Goal: Use online tool/utility

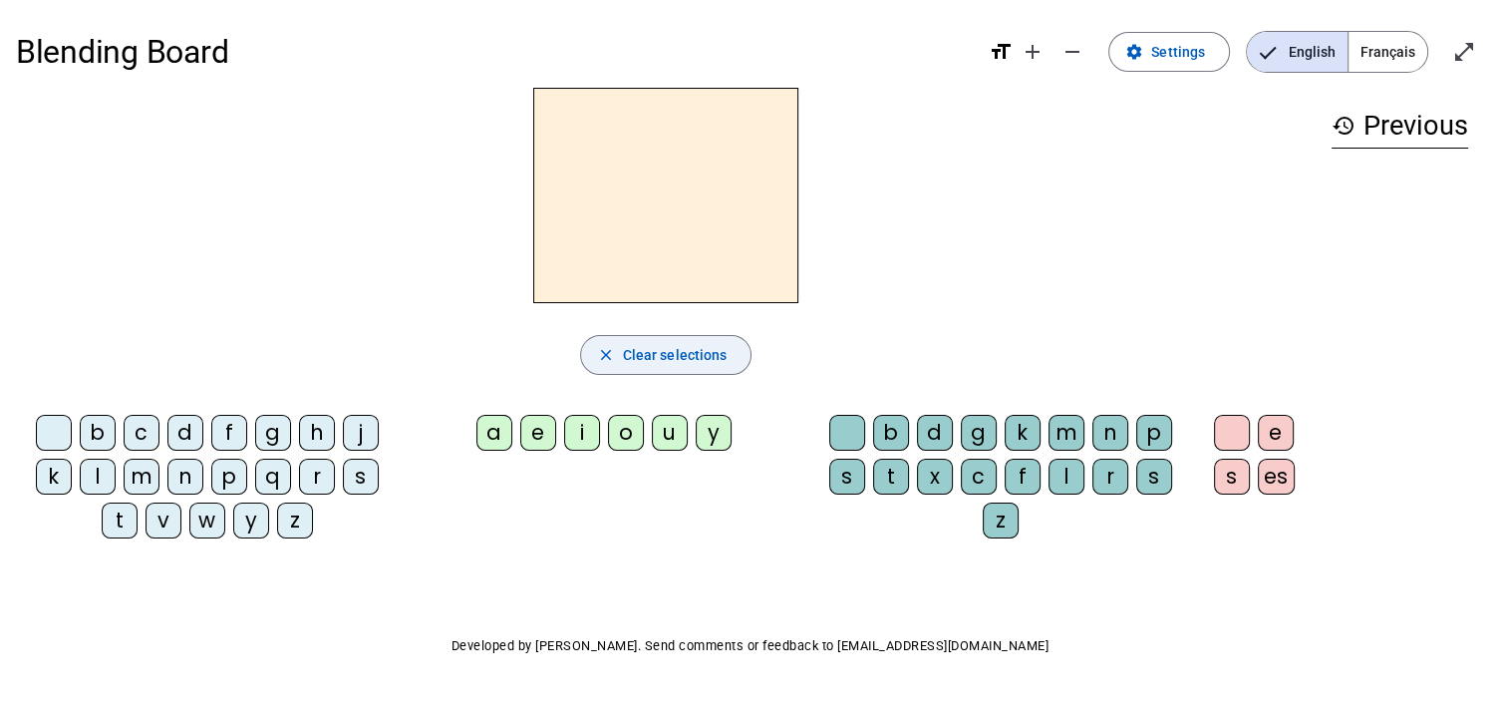
click at [601, 357] on mat-icon "close" at bounding box center [606, 355] width 18 height 18
click at [228, 482] on div "p" at bounding box center [229, 477] width 36 height 36
click at [153, 470] on div "m" at bounding box center [142, 477] width 36 height 36
click at [190, 430] on div "d" at bounding box center [185, 433] width 36 height 36
click at [91, 428] on div "b" at bounding box center [98, 433] width 36 height 36
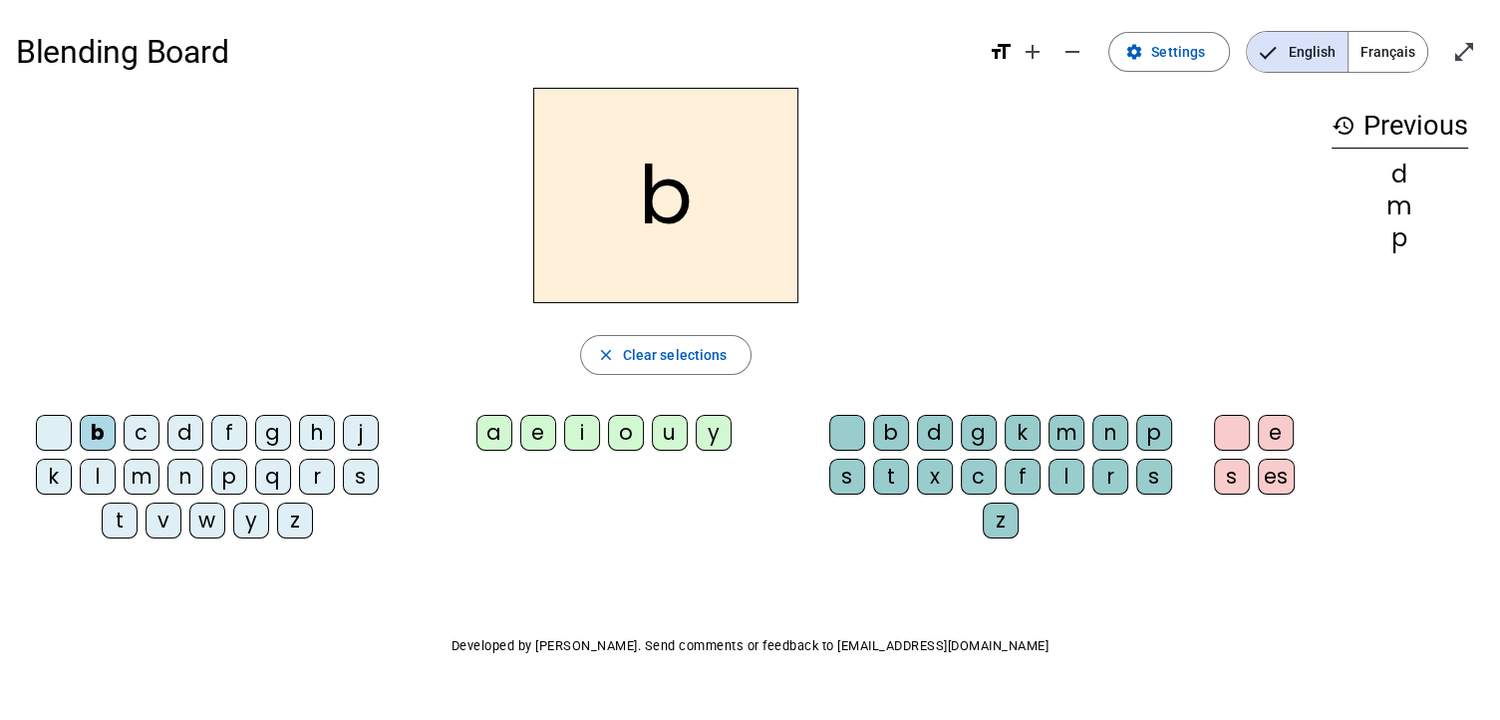
click at [100, 475] on div "l" at bounding box center [98, 477] width 36 height 36
click at [133, 474] on div "m" at bounding box center [142, 477] width 36 height 36
click at [360, 430] on div "j" at bounding box center [361, 433] width 36 height 36
click at [670, 436] on div "u" at bounding box center [670, 433] width 36 height 36
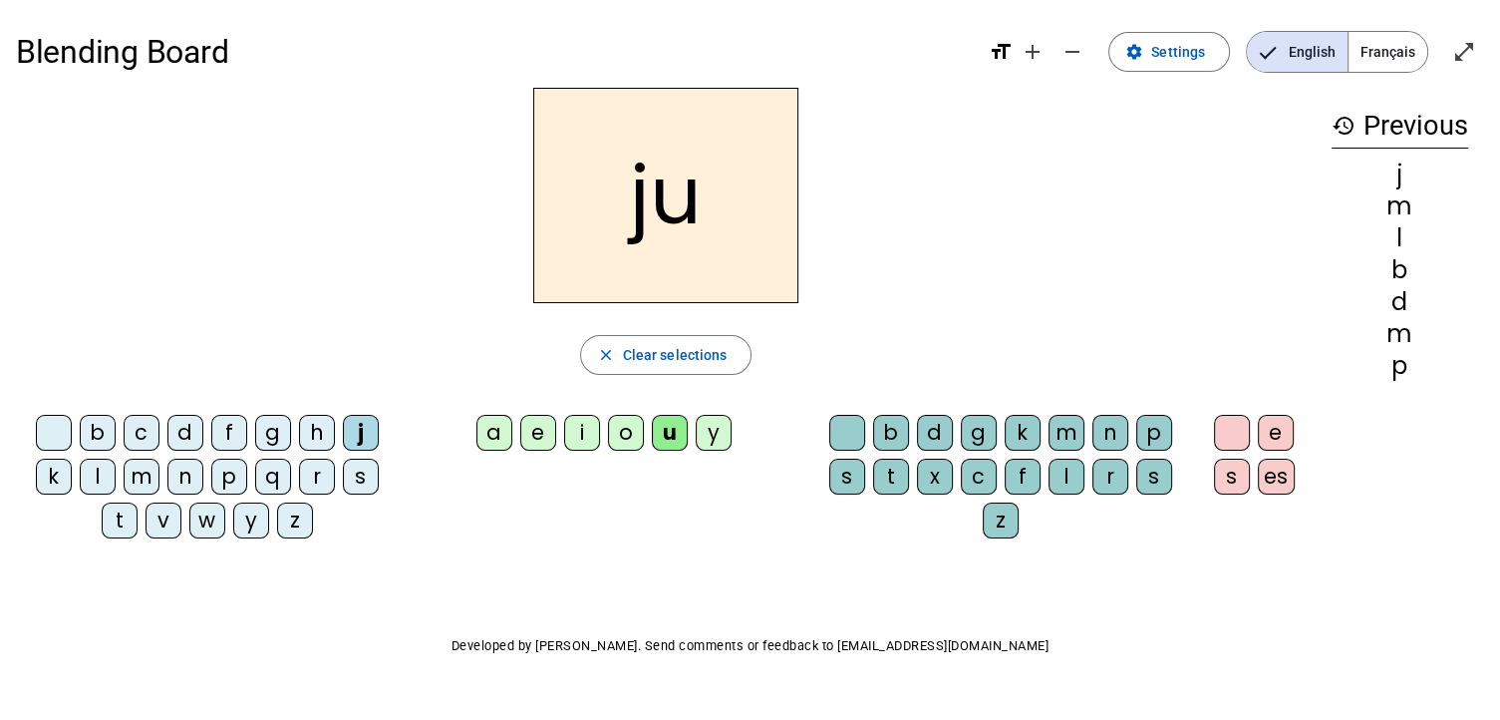
click at [494, 441] on div "a" at bounding box center [495, 433] width 36 height 36
click at [537, 428] on div "e" at bounding box center [538, 433] width 36 height 36
click at [585, 426] on div "i" at bounding box center [582, 433] width 36 height 36
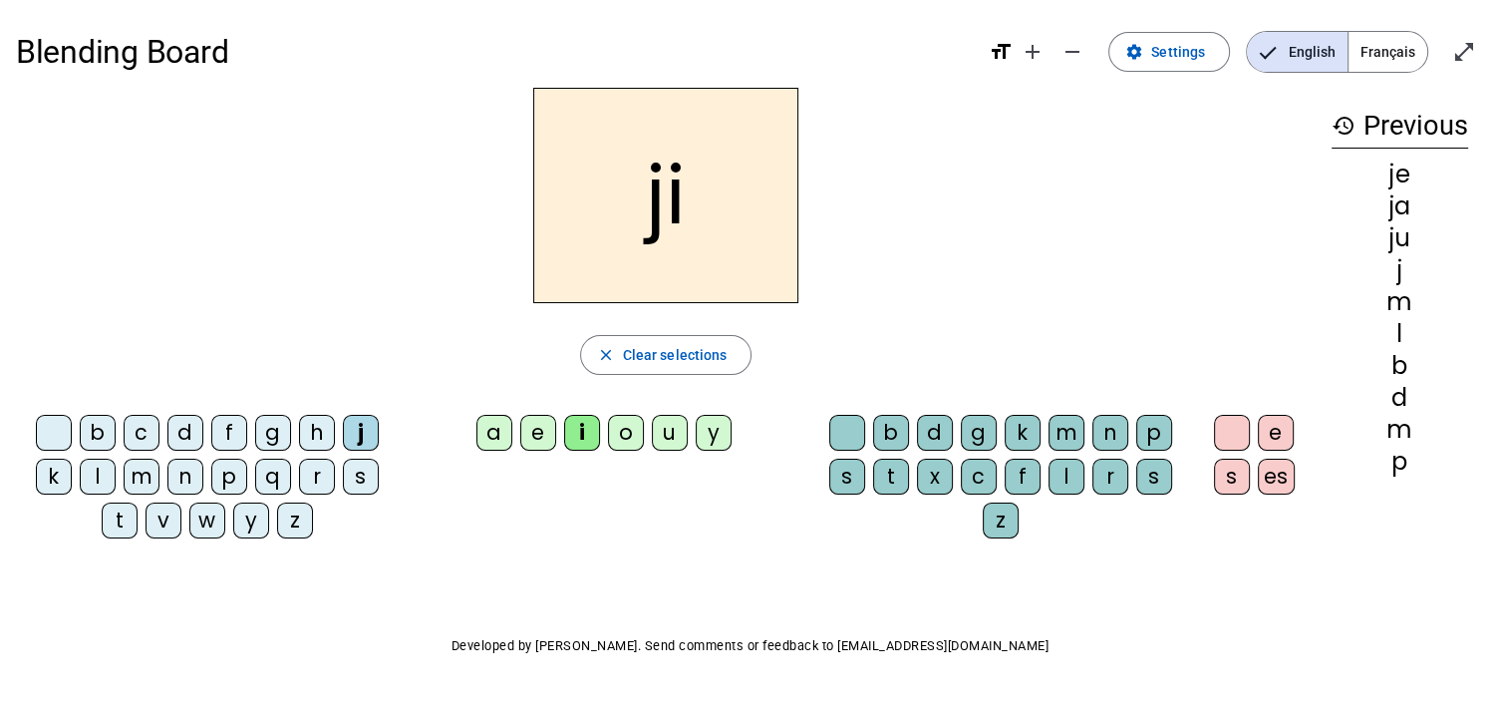
click at [1073, 479] on div "l" at bounding box center [1067, 477] width 36 height 36
click at [44, 535] on div "b c d f g h j k l m n p q r s t v w y z" at bounding box center [211, 481] width 375 height 132
click at [112, 207] on div "jil" at bounding box center [666, 195] width 1300 height 215
click at [450, 531] on div "b c d f g h j k l m n p q r s t v w y z a e i o u y b d g k m n p s t x c f l r…" at bounding box center [666, 481] width 1300 height 148
click at [105, 431] on div "b" at bounding box center [98, 433] width 36 height 36
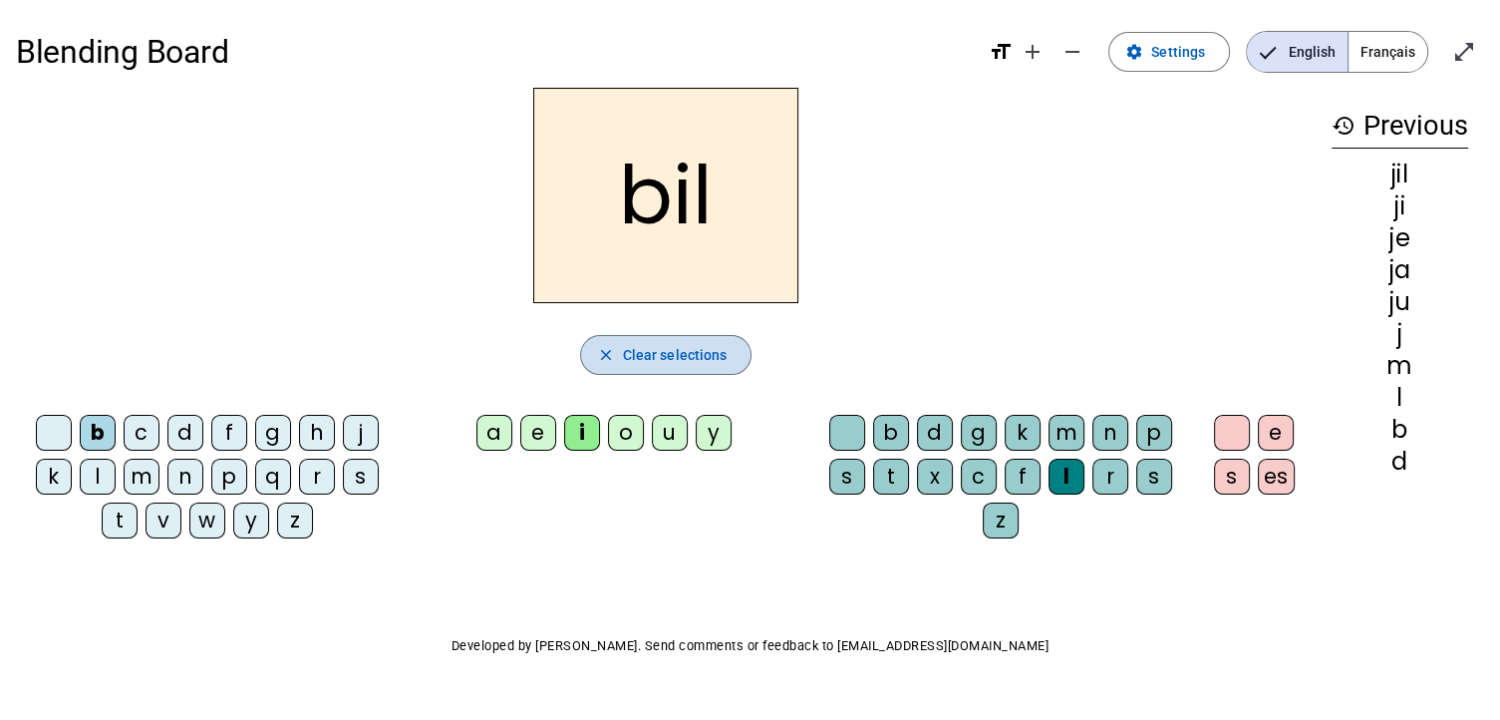
click at [694, 365] on span "Clear selections" at bounding box center [675, 355] width 105 height 24
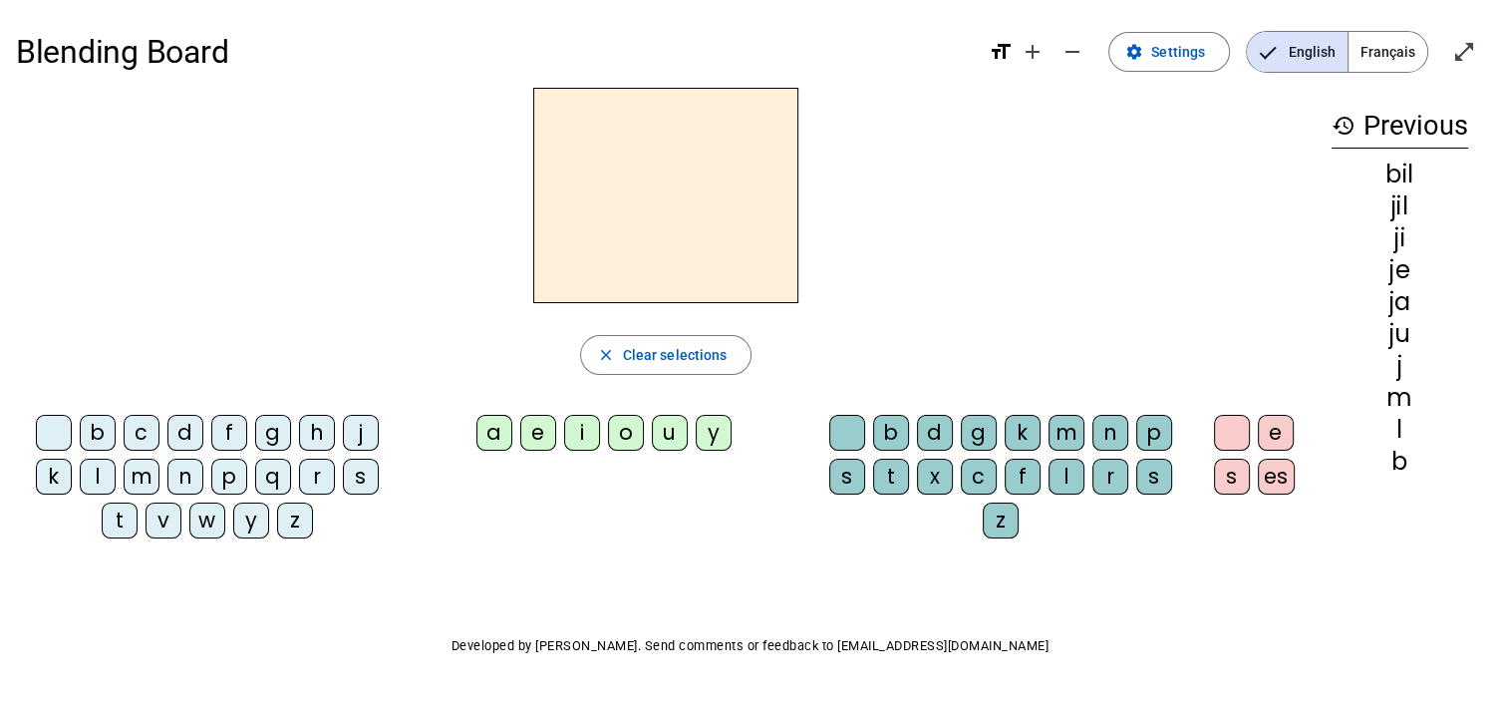
click at [231, 479] on div "p" at bounding box center [229, 477] width 36 height 36
click at [668, 415] on div "u" at bounding box center [670, 433] width 36 height 36
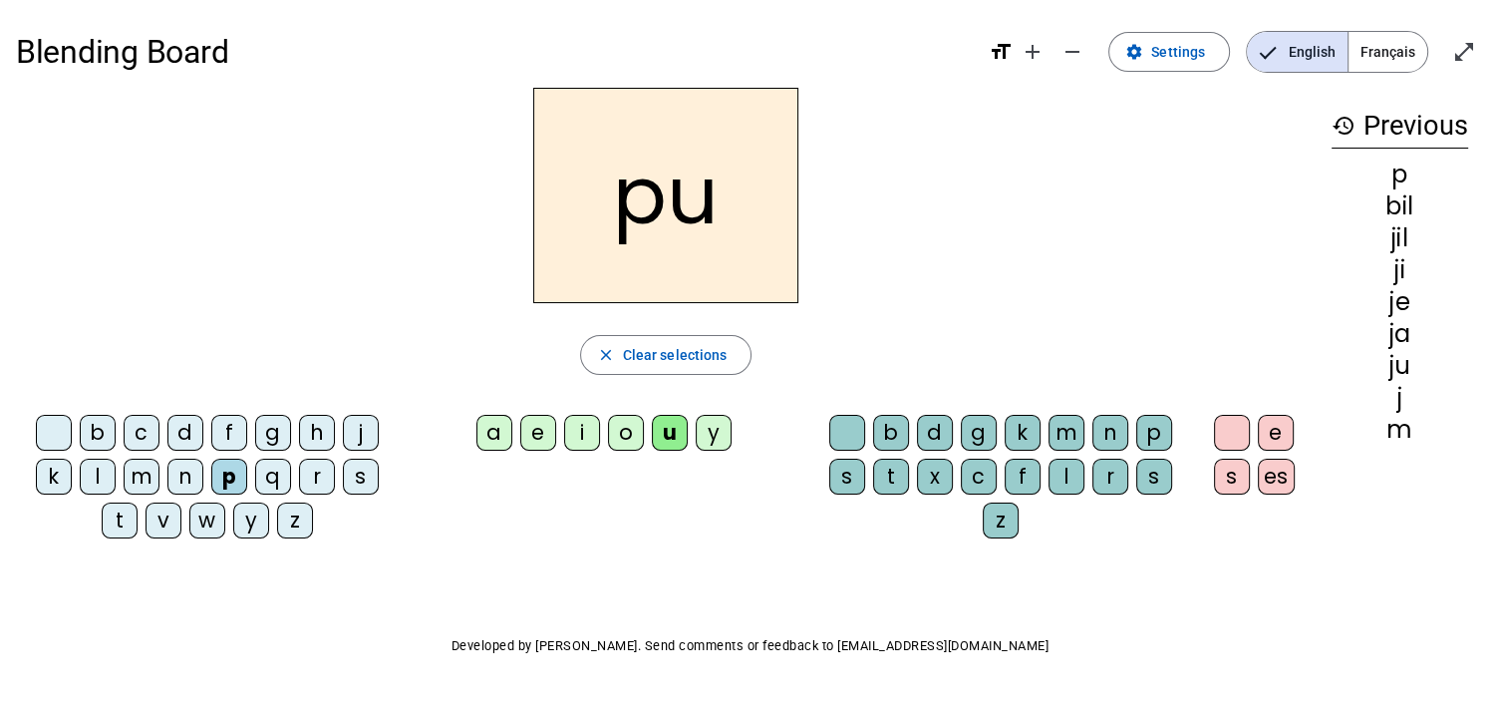
click at [1101, 478] on div "r" at bounding box center [1111, 477] width 36 height 36
click at [1061, 435] on div "m" at bounding box center [1067, 433] width 36 height 36
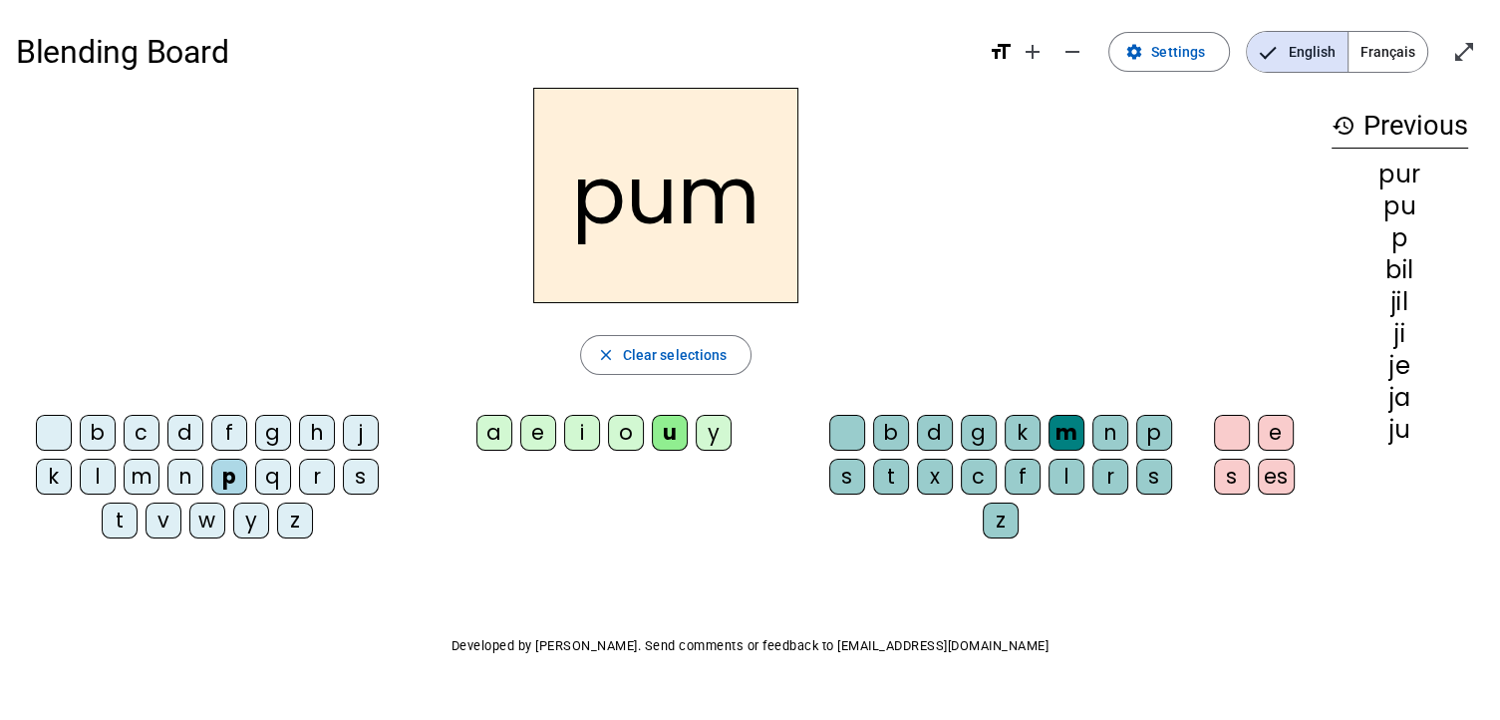
click at [1103, 478] on div "r" at bounding box center [1111, 477] width 36 height 36
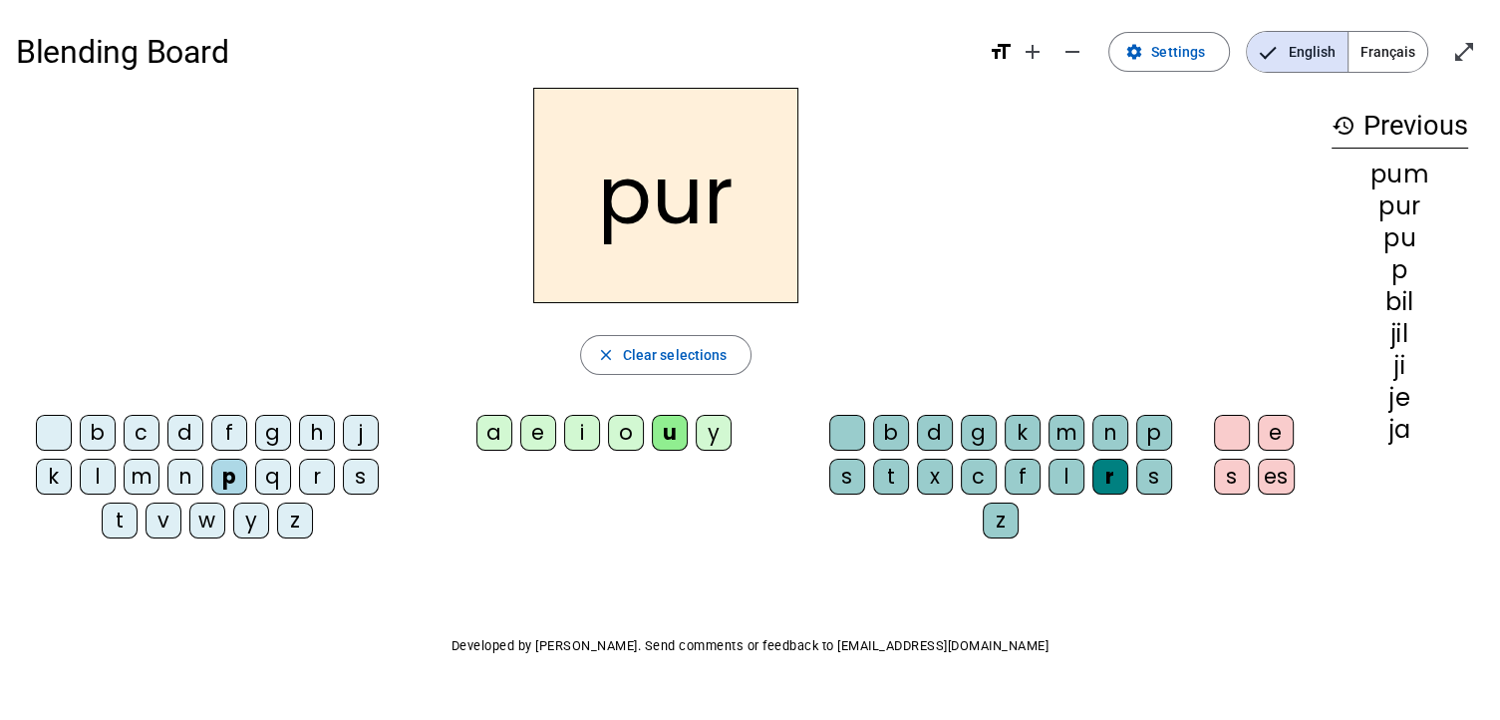
click at [140, 472] on div "m" at bounding box center [142, 477] width 36 height 36
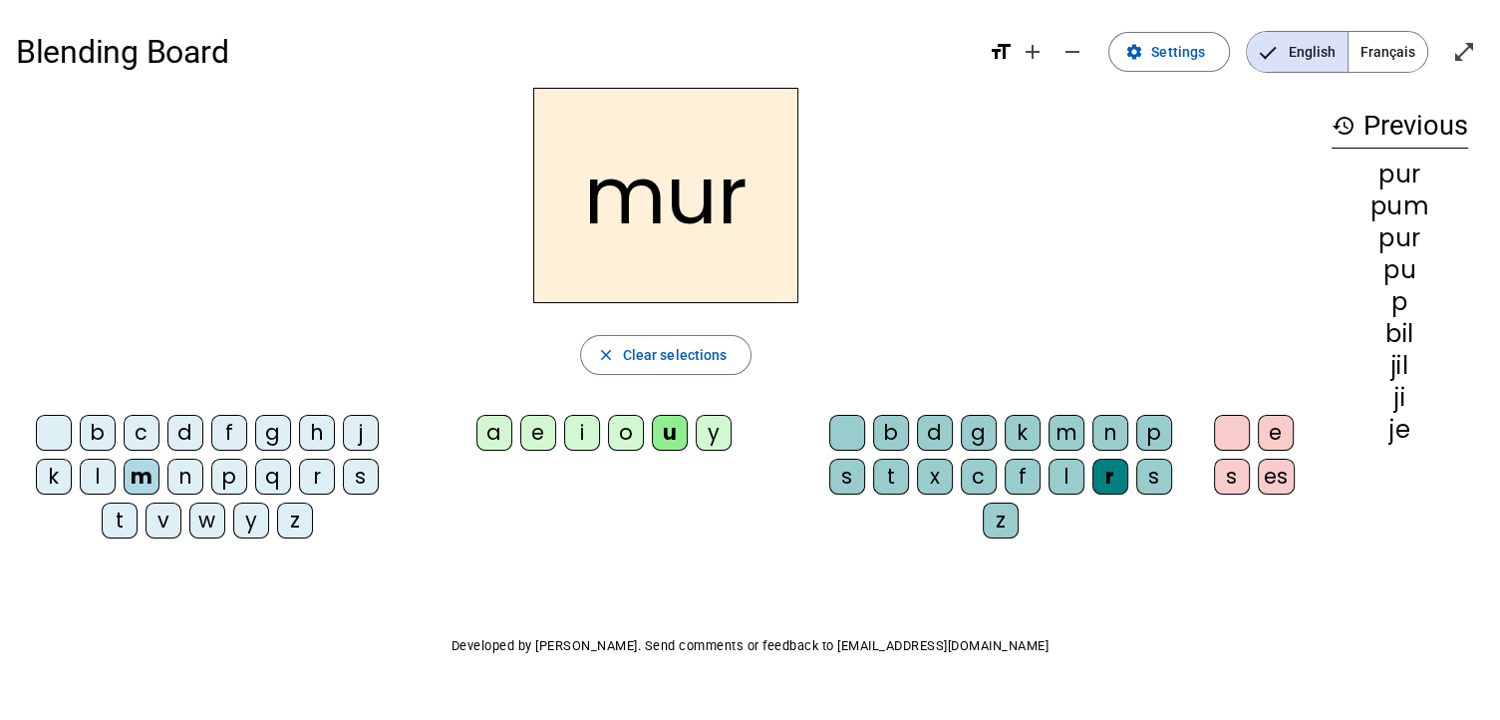
click at [194, 431] on div "d" at bounding box center [185, 433] width 36 height 36
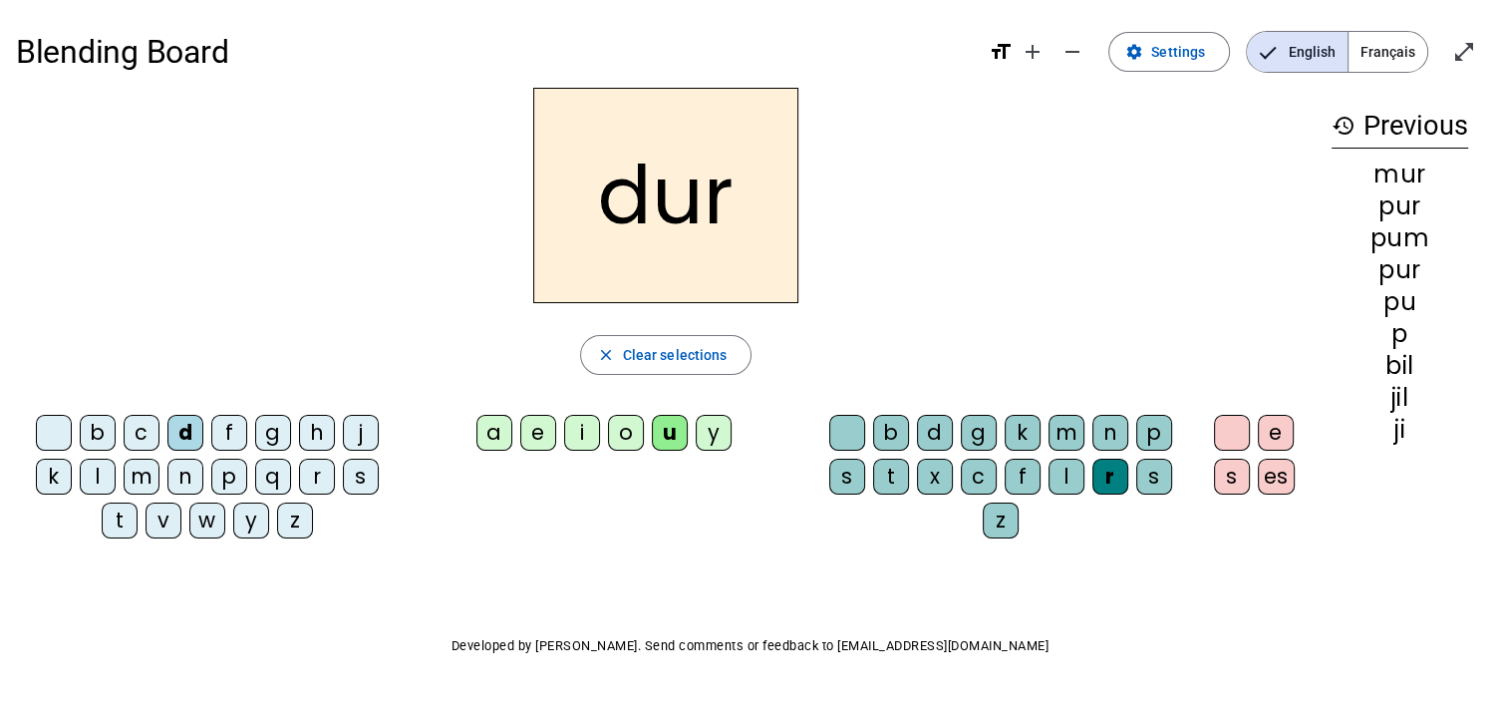
click at [1115, 478] on div "r" at bounding box center [1111, 477] width 36 height 36
drag, startPoint x: 1115, startPoint y: 478, endPoint x: 1094, endPoint y: 479, distance: 21.0
click at [1094, 479] on div "r" at bounding box center [1111, 477] width 36 height 36
click at [1077, 563] on div "Blending Board format_size add remove settings Settings English Français open_i…" at bounding box center [750, 382] width 1500 height 764
click at [694, 349] on span "Clear selections" at bounding box center [675, 355] width 105 height 24
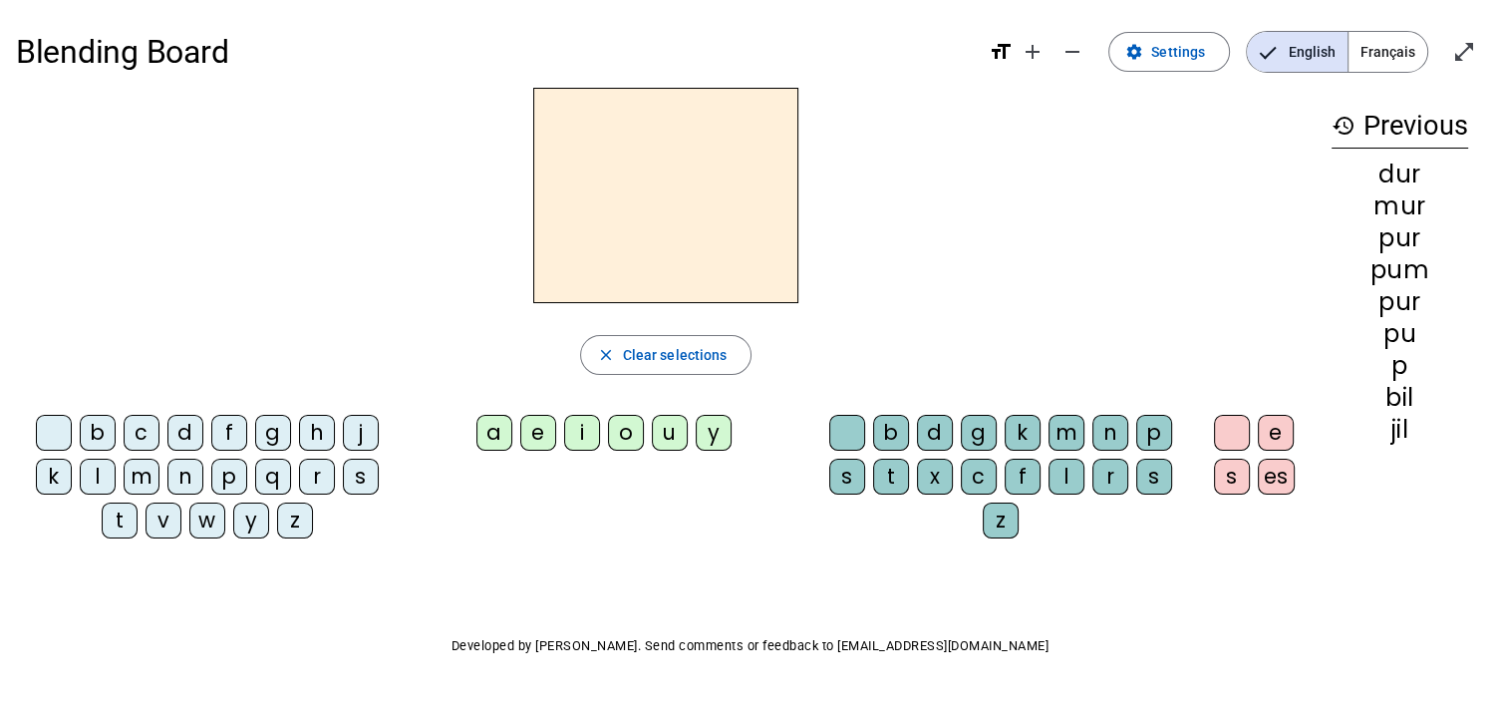
click at [184, 418] on div "d" at bounding box center [185, 433] width 36 height 36
click at [656, 431] on div "u" at bounding box center [670, 433] width 36 height 36
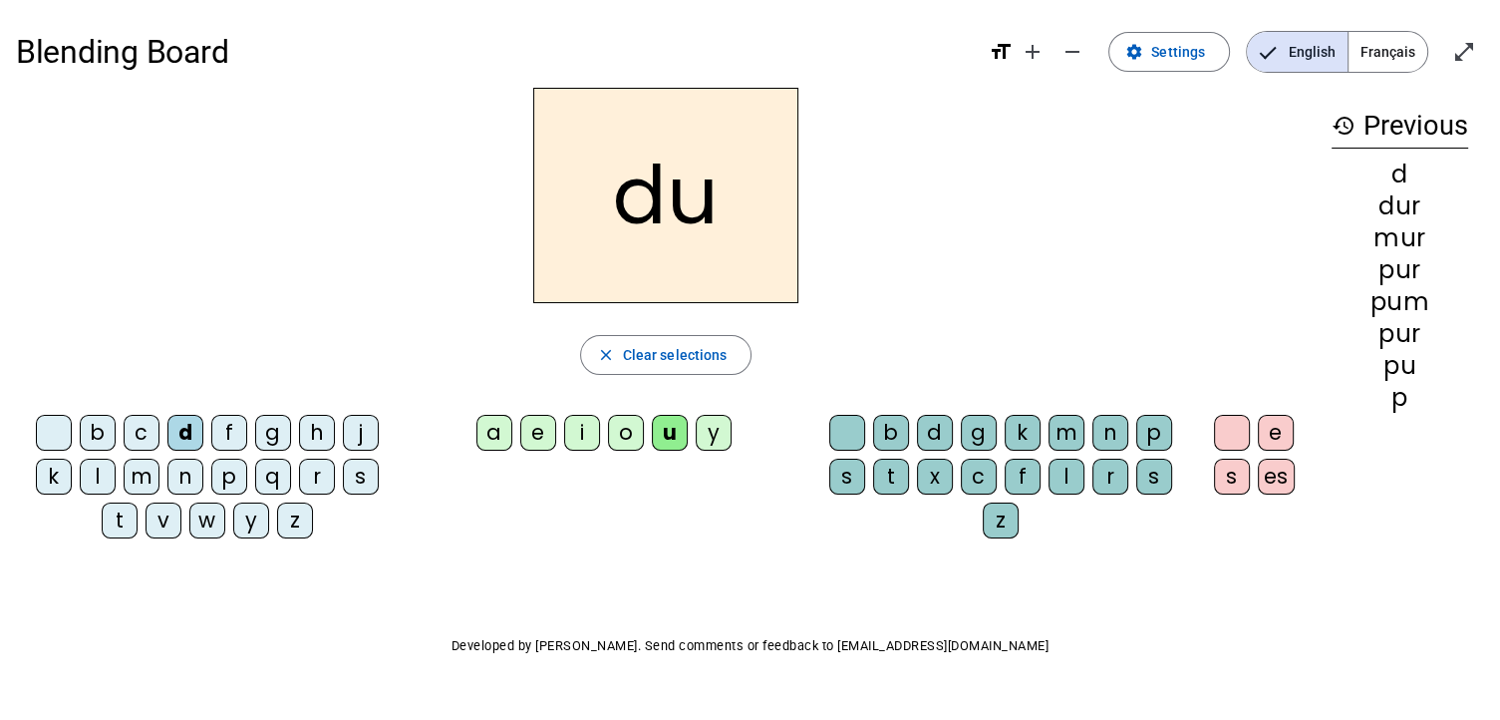
click at [96, 432] on div "b" at bounding box center [98, 433] width 36 height 36
click at [103, 464] on div "l" at bounding box center [98, 477] width 36 height 36
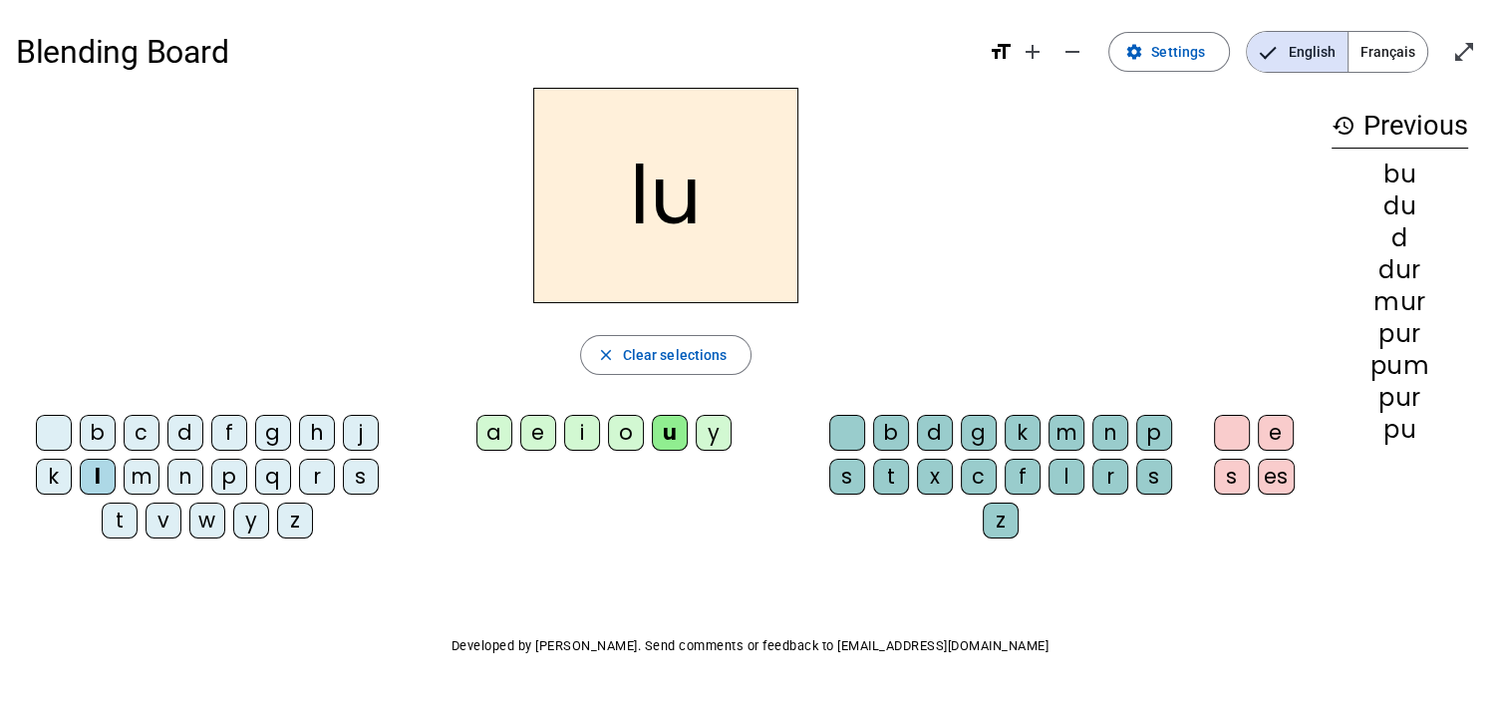
click at [1382, 46] on span "Français" at bounding box center [1388, 52] width 79 height 40
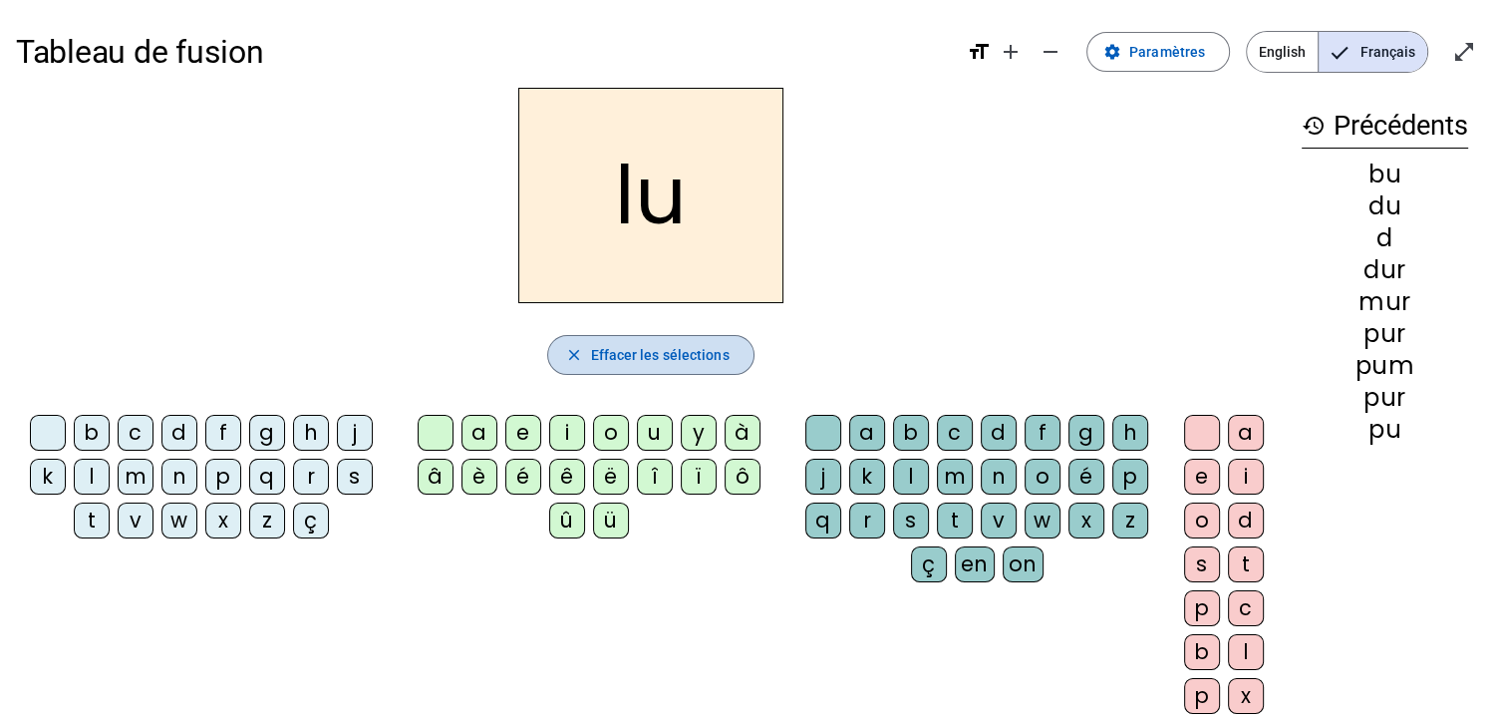
click at [688, 343] on span "Effacer les sélections" at bounding box center [659, 355] width 139 height 24
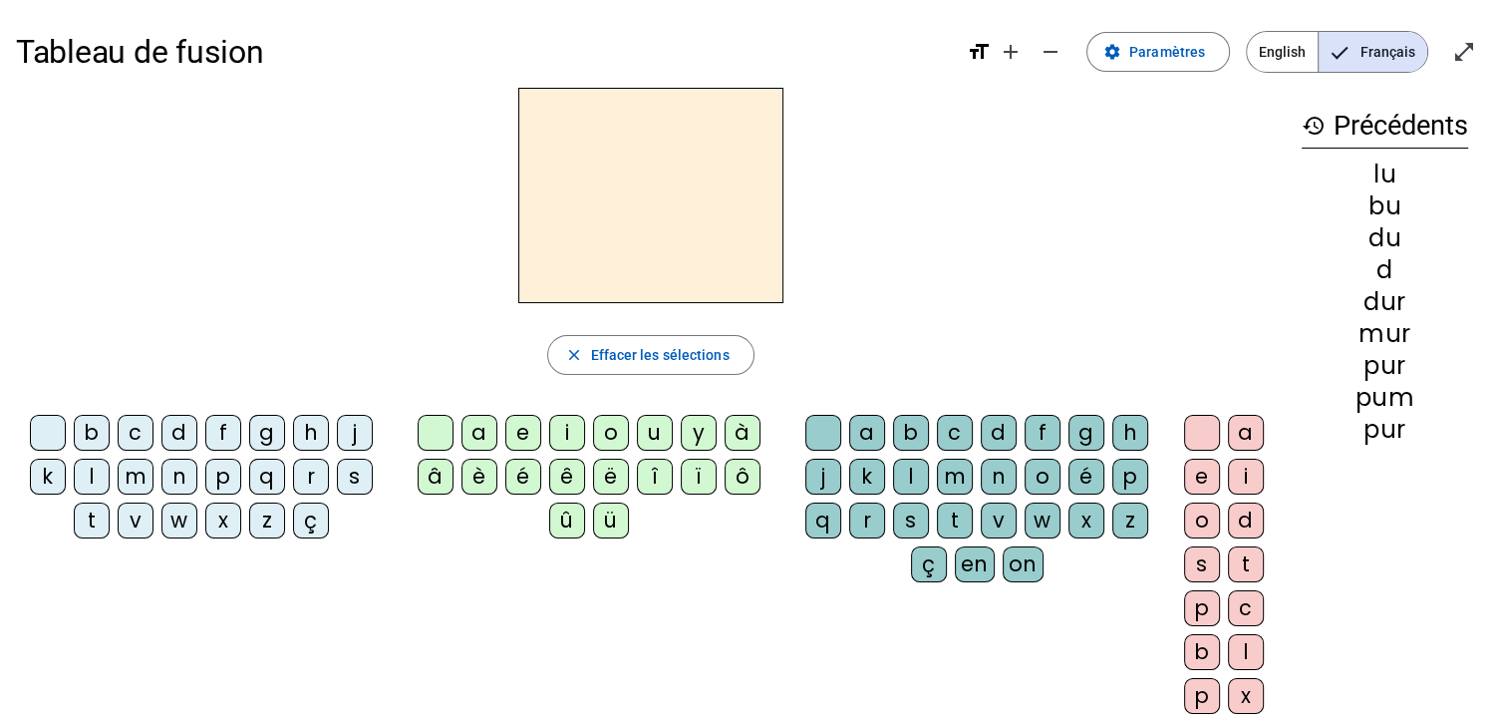
click at [84, 426] on div "b" at bounding box center [92, 433] width 36 height 36
click at [649, 428] on div "u" at bounding box center [655, 433] width 36 height 36
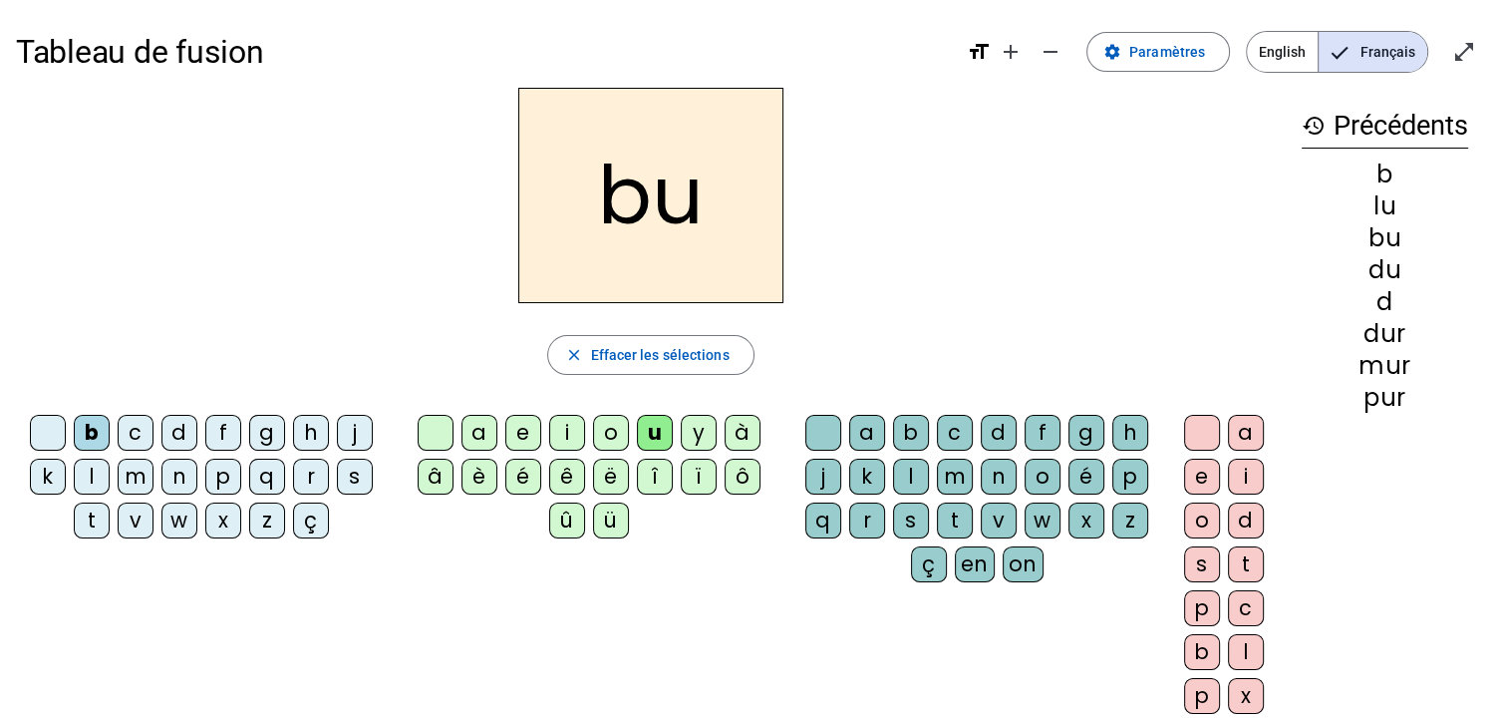
click at [870, 515] on div "r" at bounding box center [867, 520] width 36 height 36
